Goal: Task Accomplishment & Management: Use online tool/utility

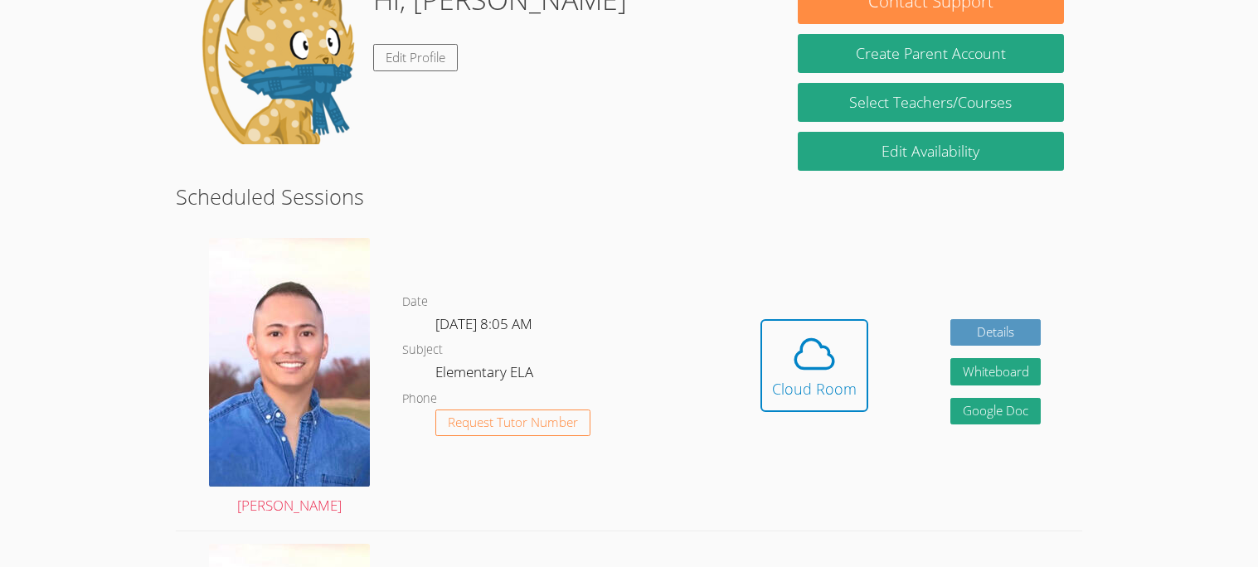
scroll to position [265, 0]
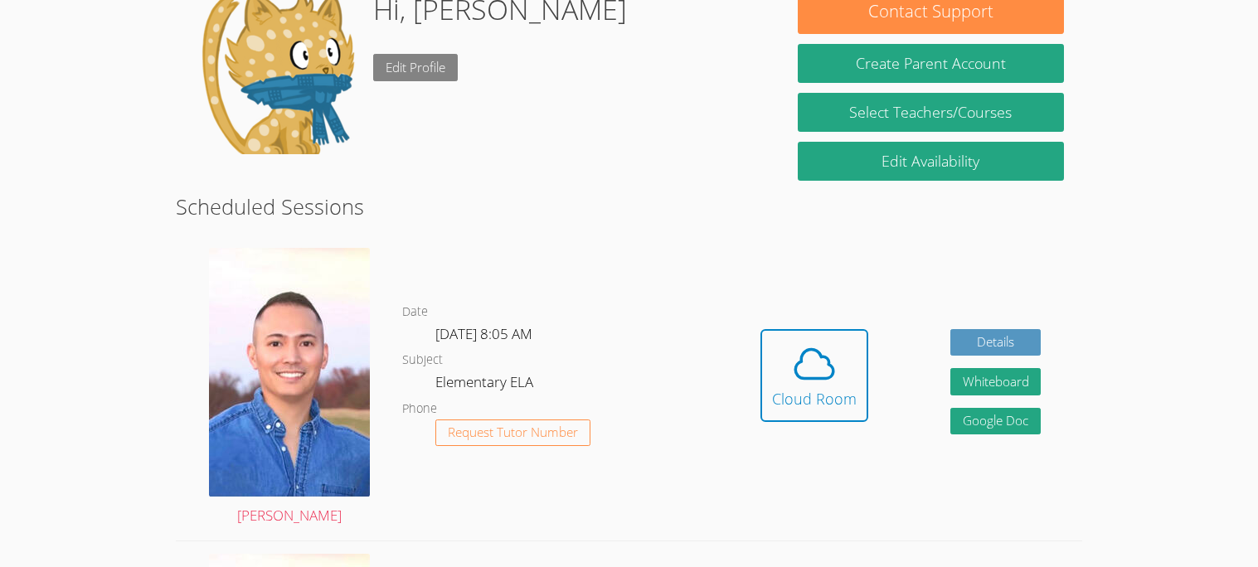
scroll to position [265, 0]
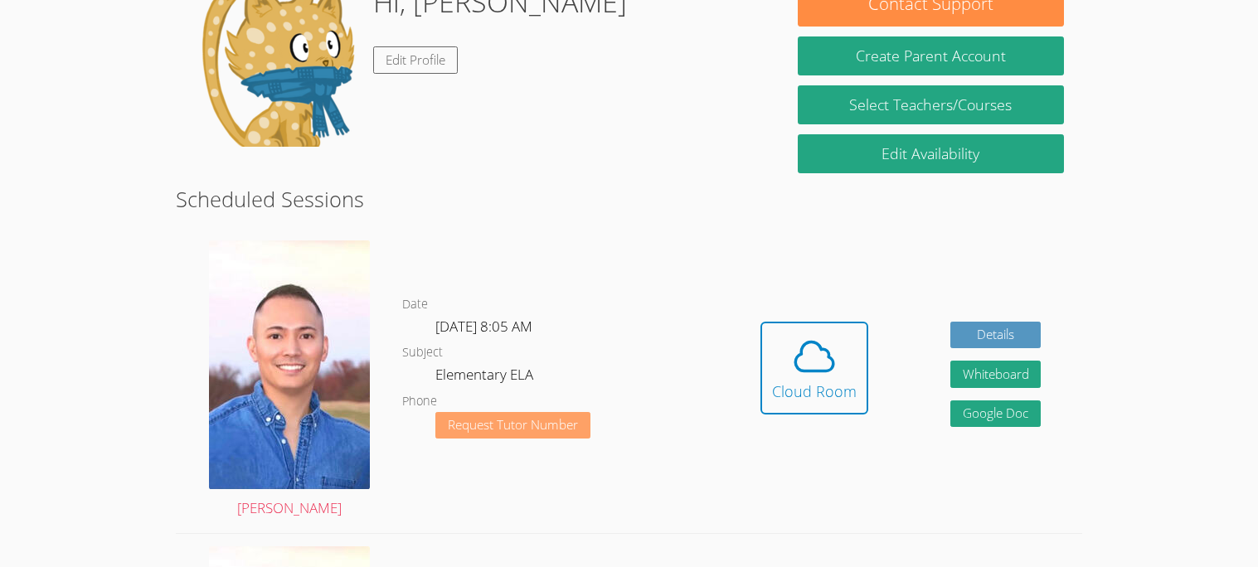
click at [484, 424] on span "Request Tutor Number" at bounding box center [513, 425] width 130 height 12
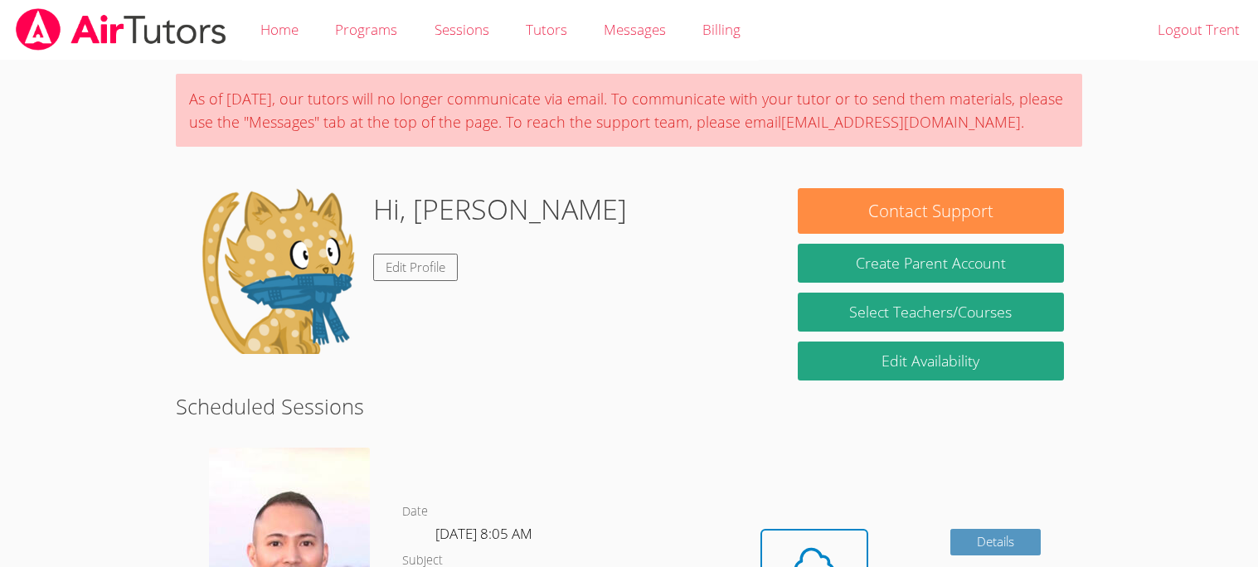
scroll to position [207, 0]
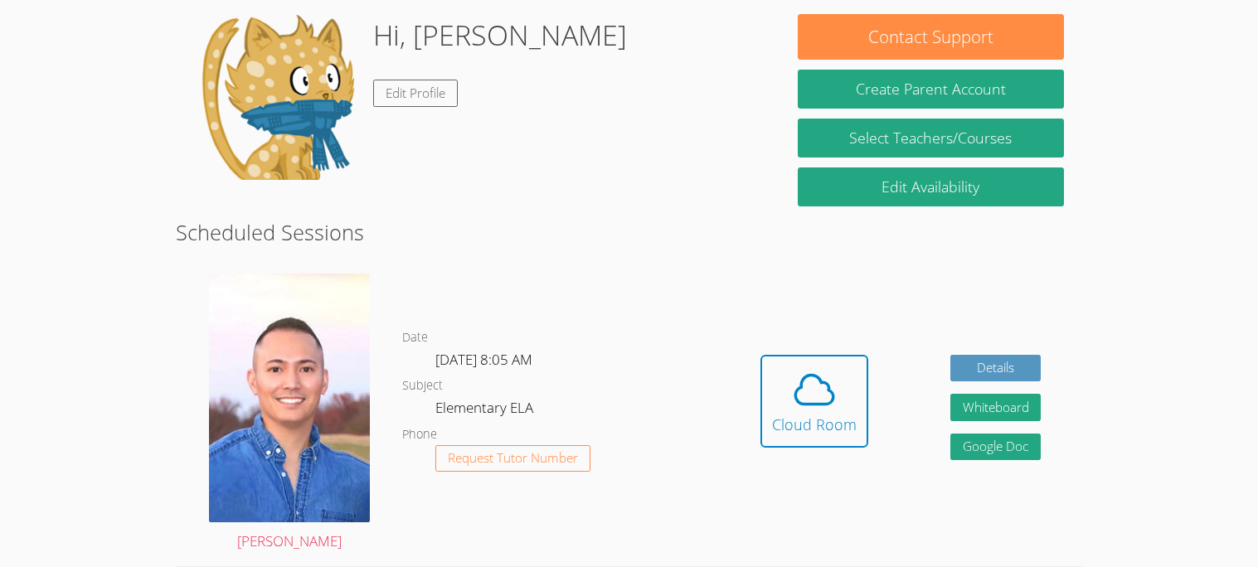
scroll to position [265, 0]
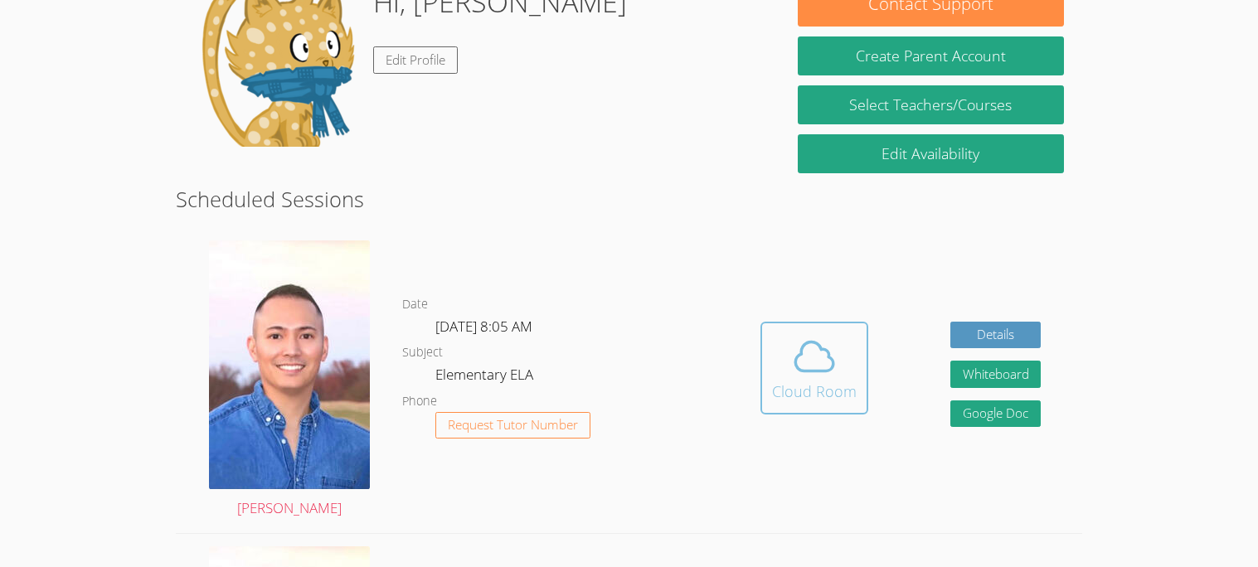
click at [805, 385] on div "Cloud Room" at bounding box center [814, 391] width 85 height 23
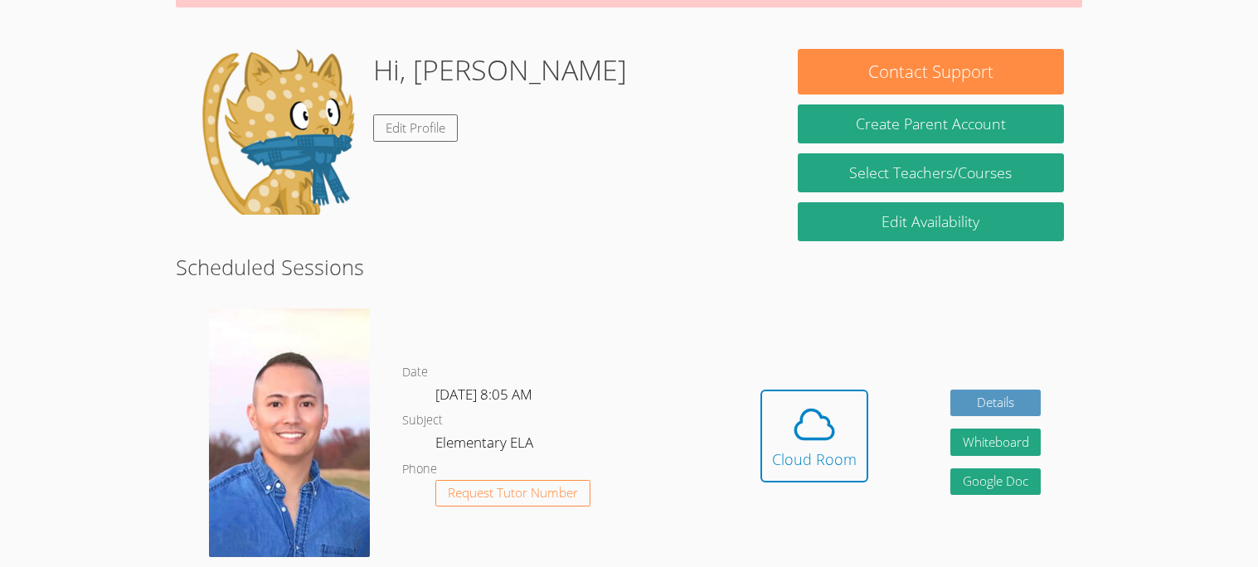
scroll to position [198, 0]
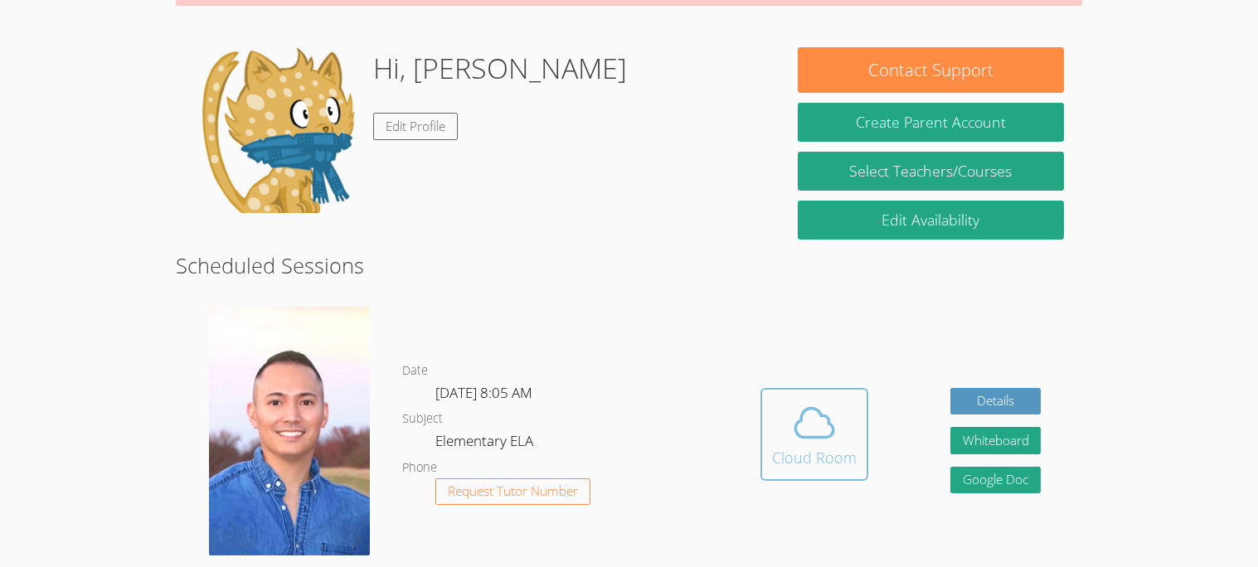
click at [786, 437] on span at bounding box center [814, 423] width 85 height 46
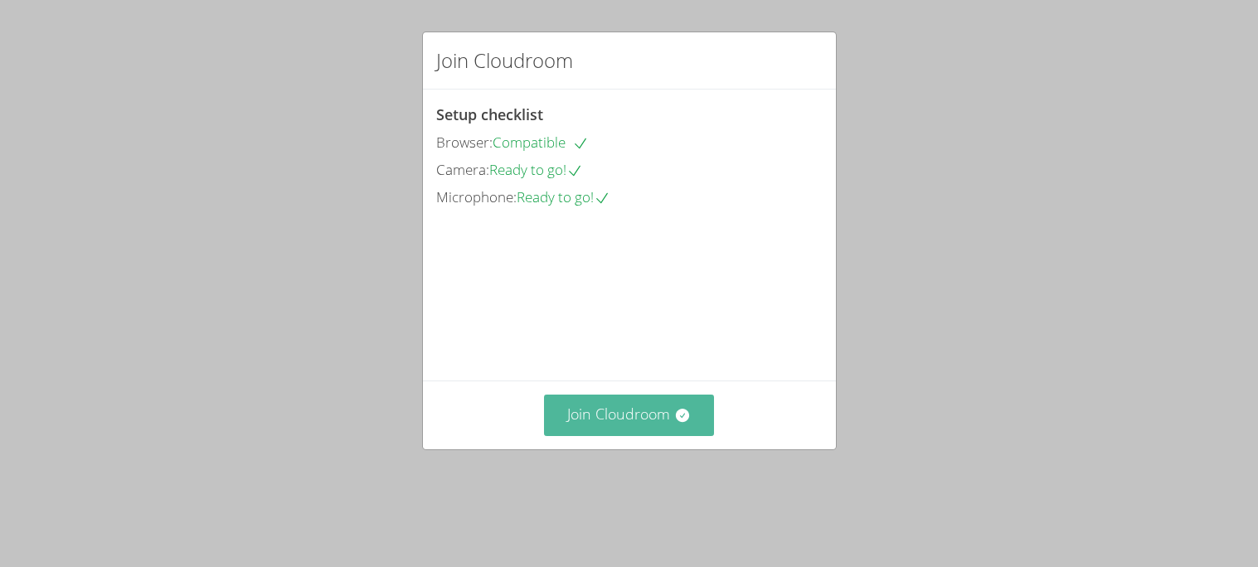
click at [621, 436] on button "Join Cloudroom" at bounding box center [629, 415] width 170 height 41
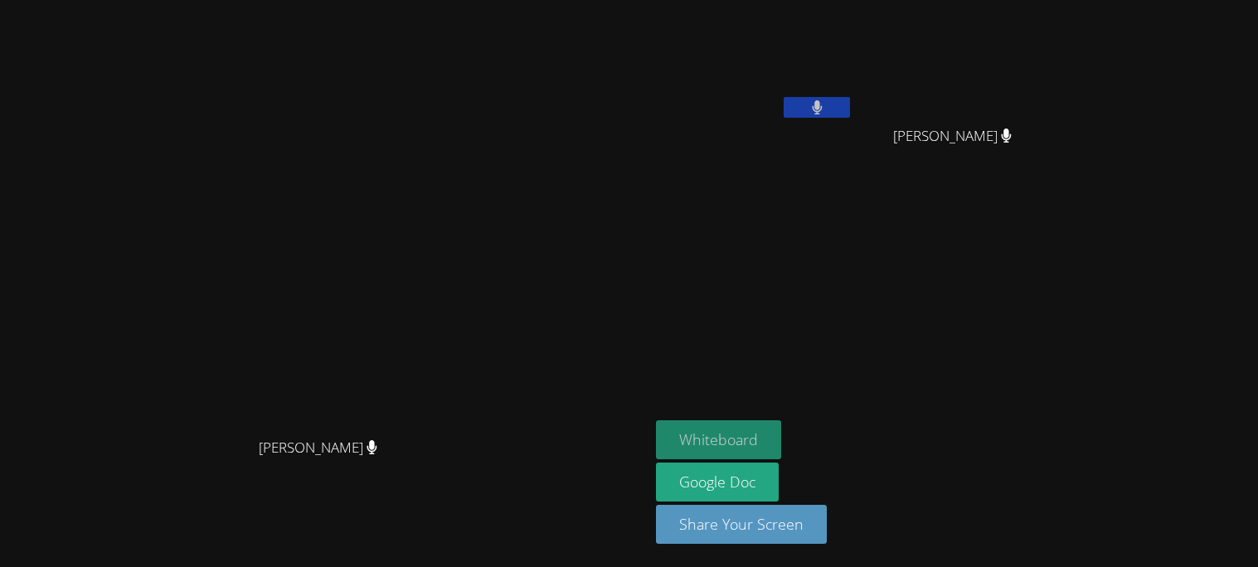
click at [781, 432] on button "Whiteboard" at bounding box center [718, 440] width 125 height 39
